Goal: Task Accomplishment & Management: Use online tool/utility

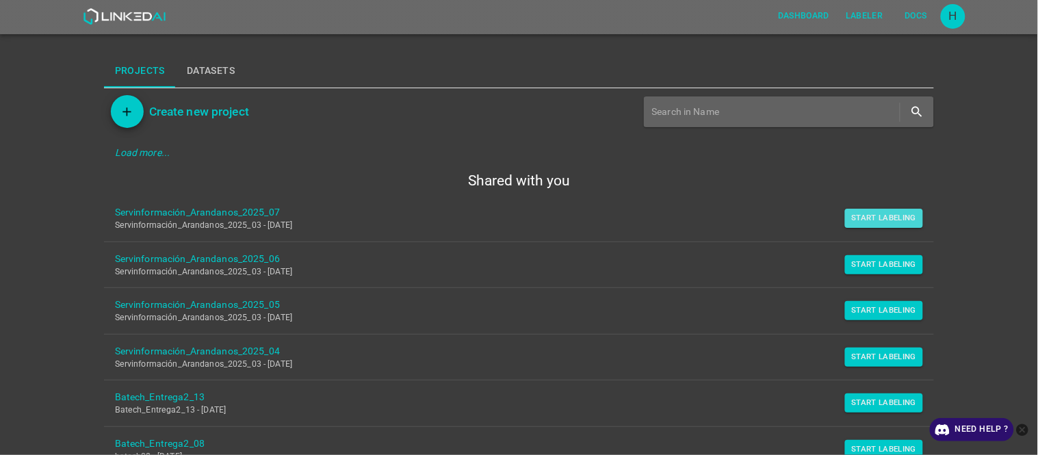
drag, startPoint x: 880, startPoint y: 217, endPoint x: 852, endPoint y: 203, distance: 30.6
click at [881, 215] on button "Start Labeling" at bounding box center [884, 218] width 79 height 19
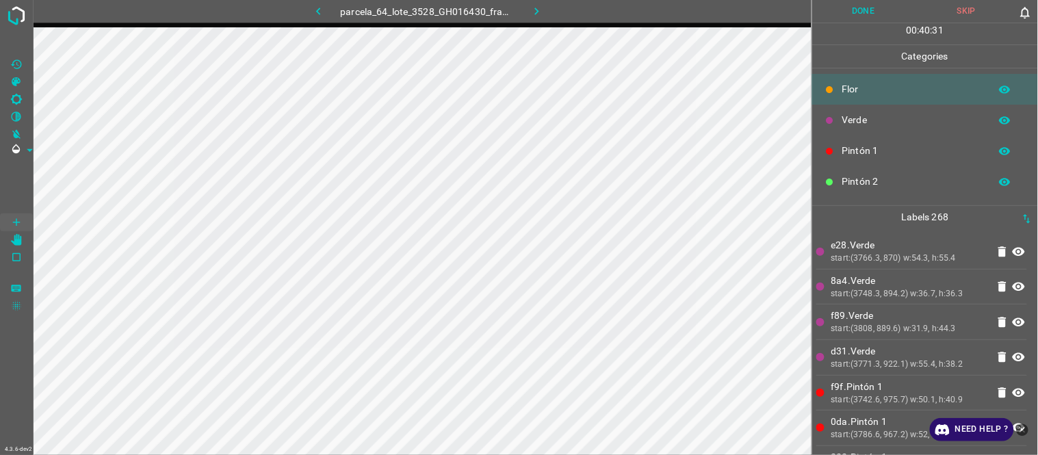
click at [878, 142] on div "Pintón 1" at bounding box center [925, 150] width 226 height 31
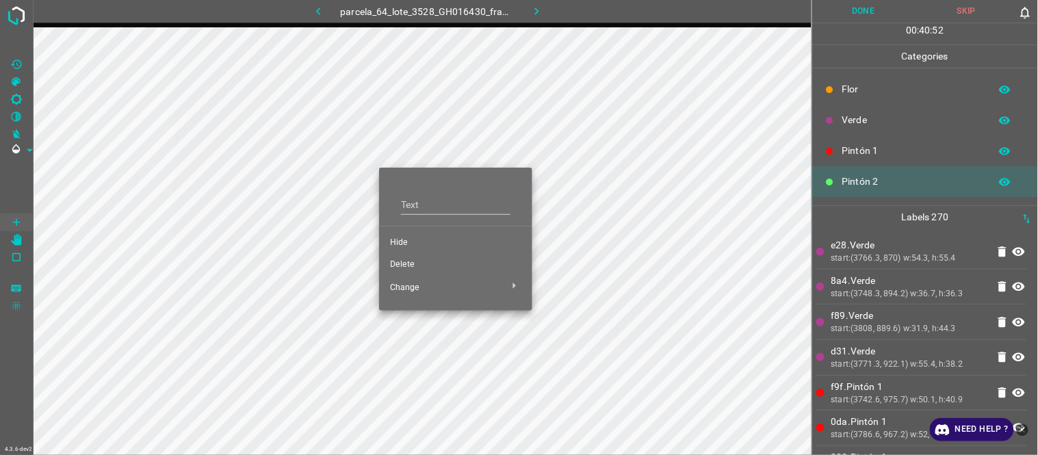
click at [411, 242] on span "Hide" at bounding box center [455, 243] width 131 height 12
